Goal: Information Seeking & Learning: Learn about a topic

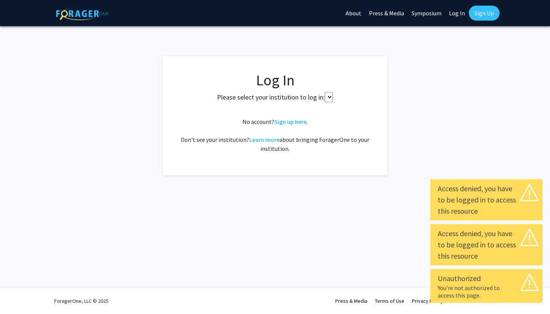
select select
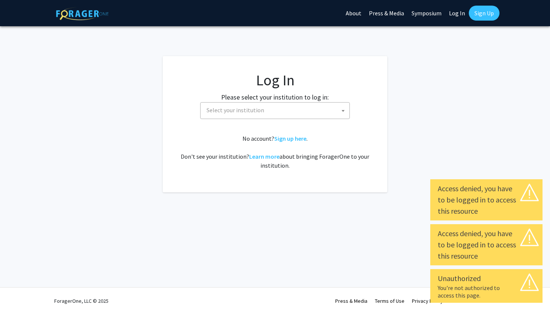
click at [319, 108] on span "Select your institution" at bounding box center [277, 110] width 146 height 15
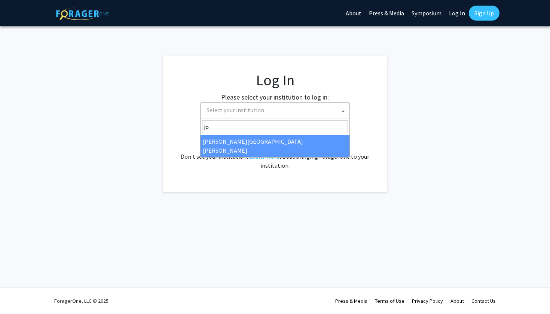
type input "jo"
select select "1"
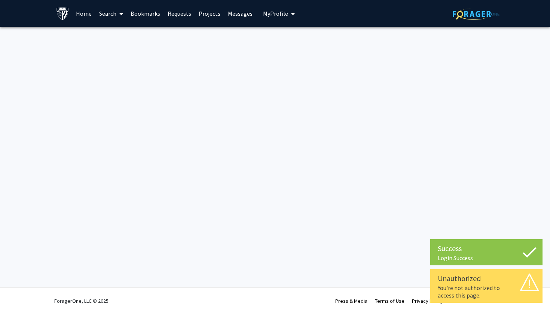
click at [212, 15] on link "Projects" at bounding box center [209, 13] width 29 height 26
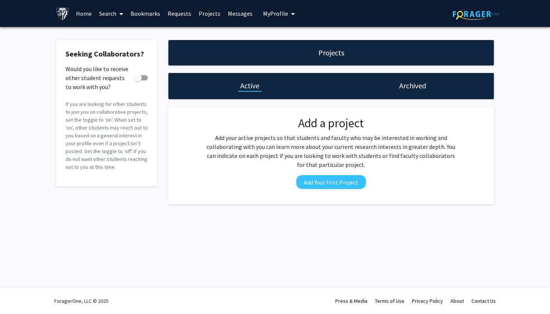
click at [104, 14] on link "Search" at bounding box center [110, 13] width 31 height 26
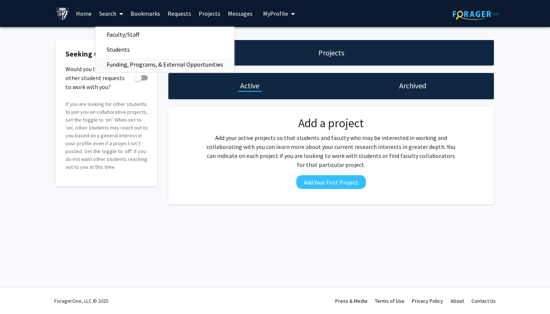
click at [123, 59] on span "Funding, Programs, & External Opportunities" at bounding box center [164, 64] width 139 height 15
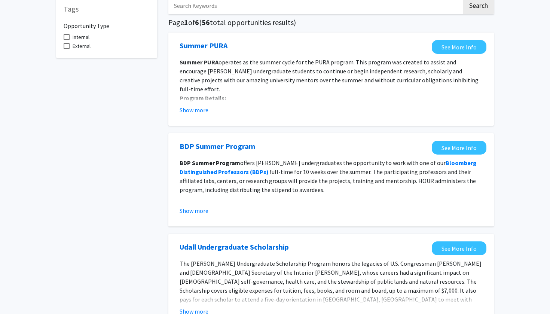
scroll to position [24, 0]
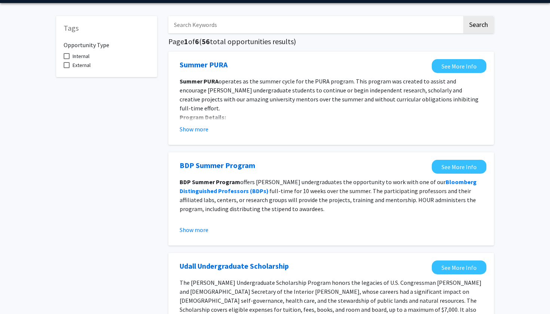
click at [204, 19] on input "Search Keywords" at bounding box center [315, 24] width 294 height 17
type input "graduate"
click at [478, 33] on button "Search" at bounding box center [478, 24] width 31 height 17
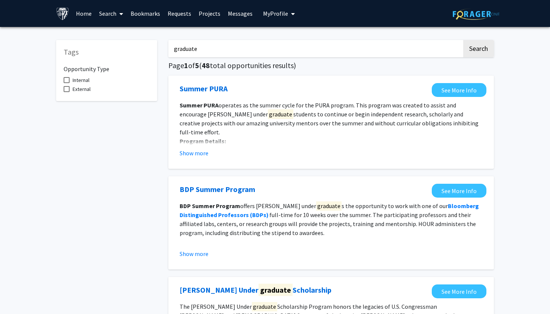
click at [259, 48] on input "graduate" at bounding box center [315, 48] width 294 height 17
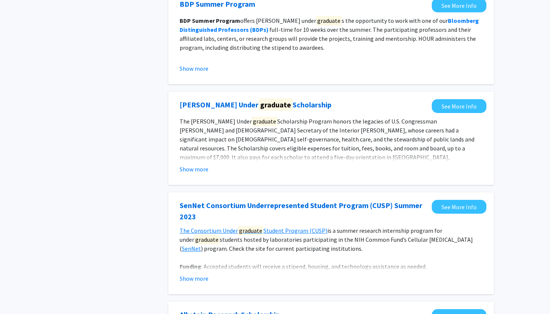
scroll to position [186, 0]
